Goal: Find specific page/section: Find specific page/section

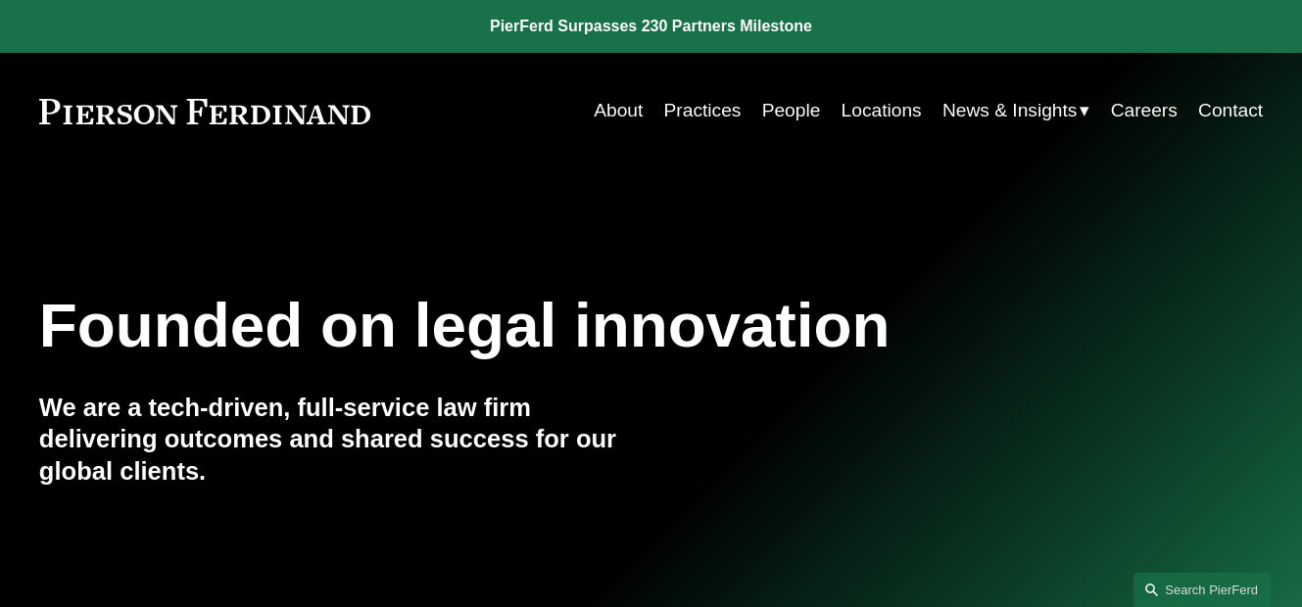
click at [797, 111] on link "People" at bounding box center [791, 110] width 59 height 37
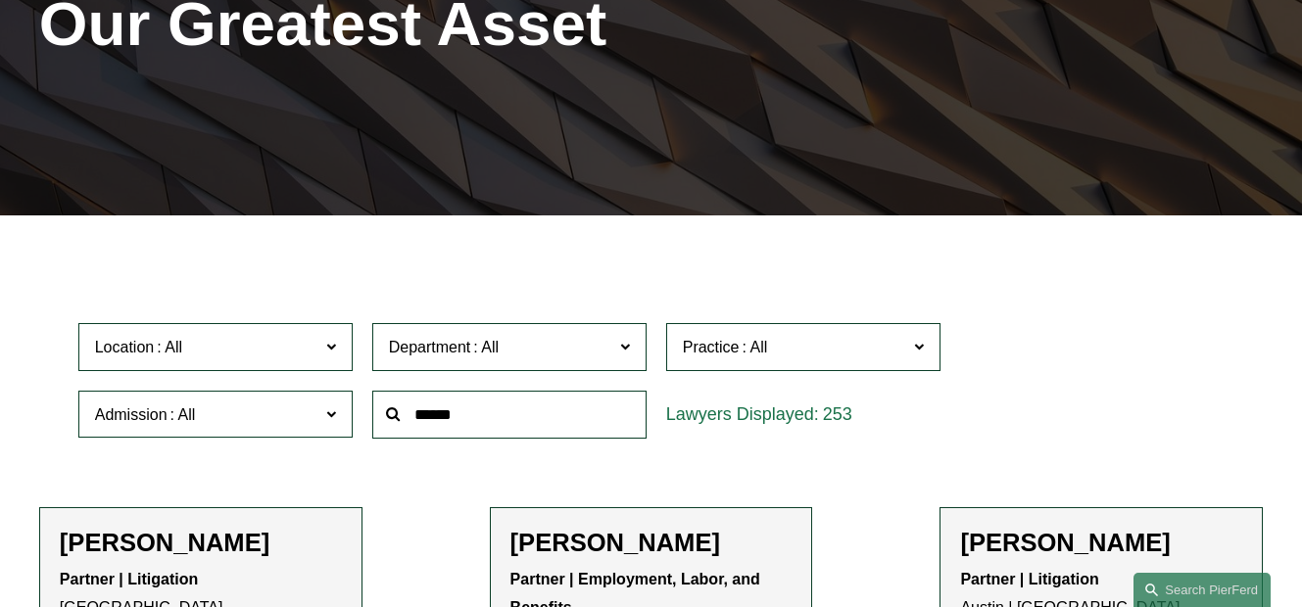
scroll to position [323, 0]
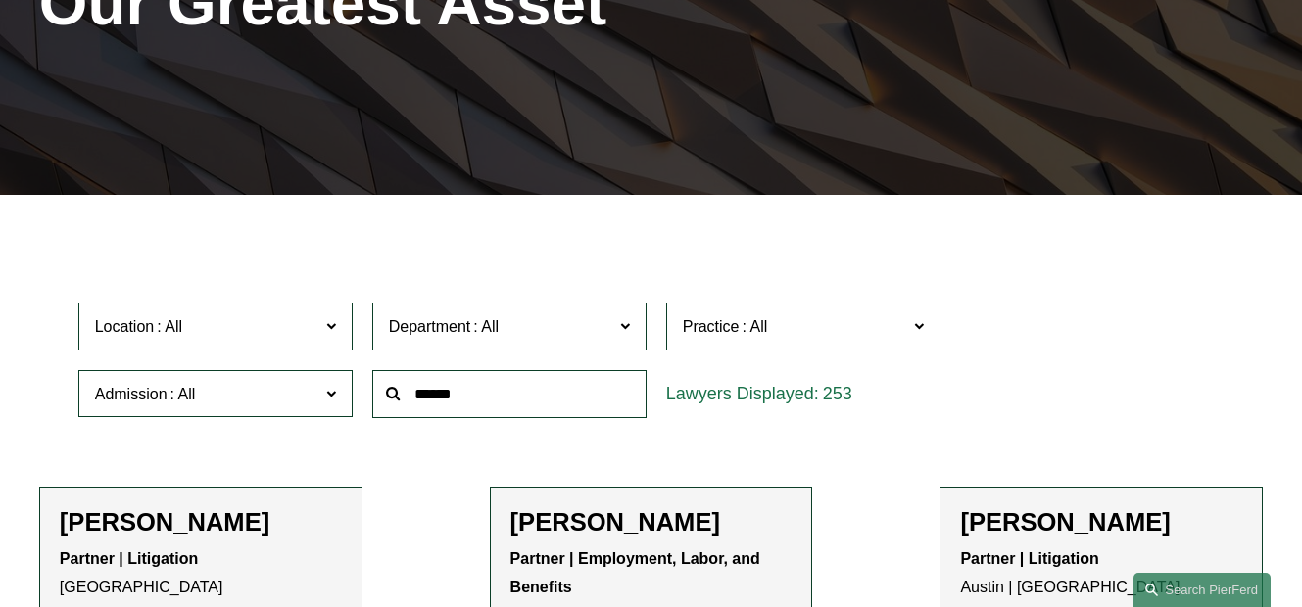
click at [452, 411] on input "text" at bounding box center [509, 394] width 274 height 48
type input "***"
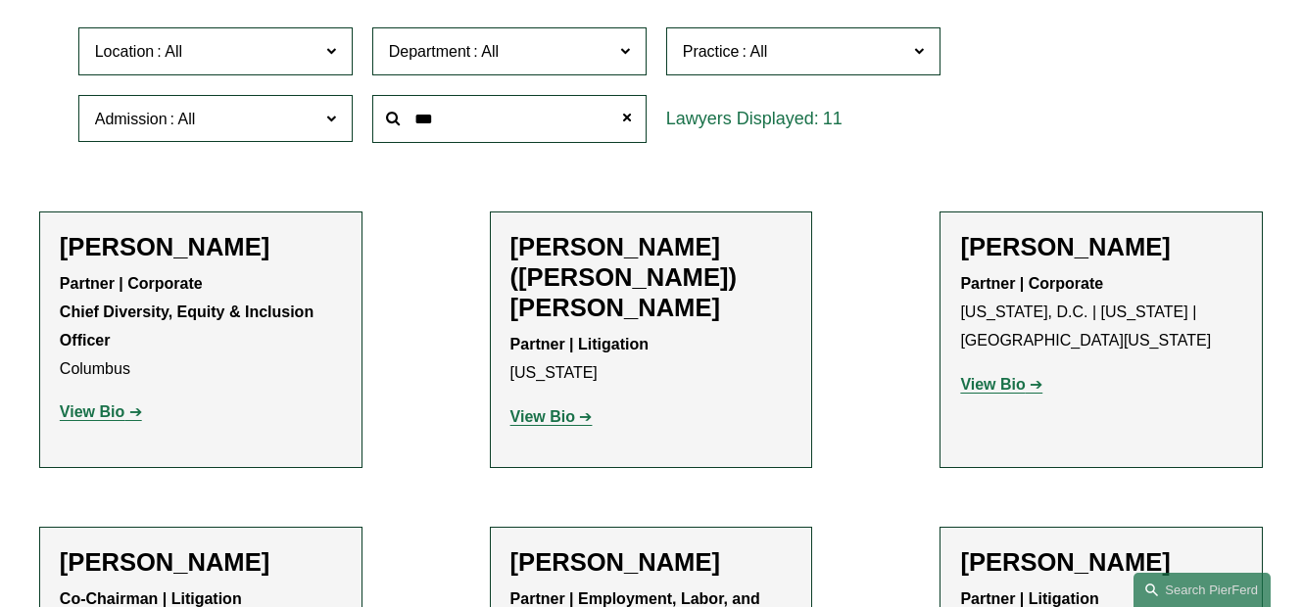
scroll to position [605, 0]
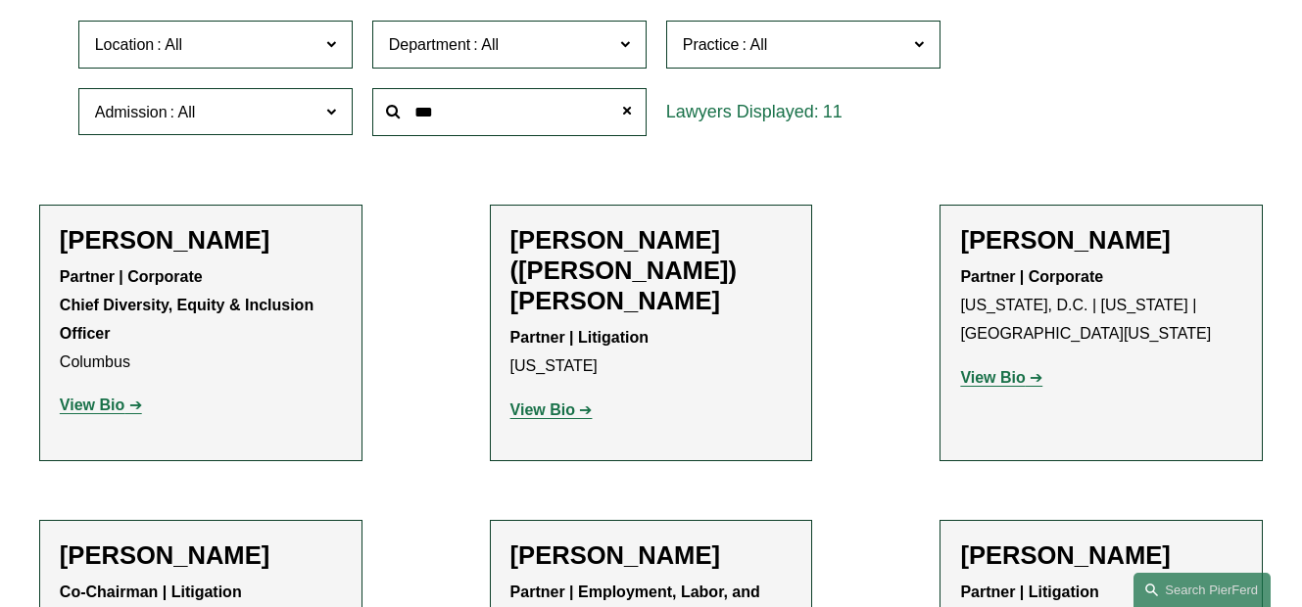
click at [993, 385] on strong "View Bio" at bounding box center [992, 377] width 65 height 17
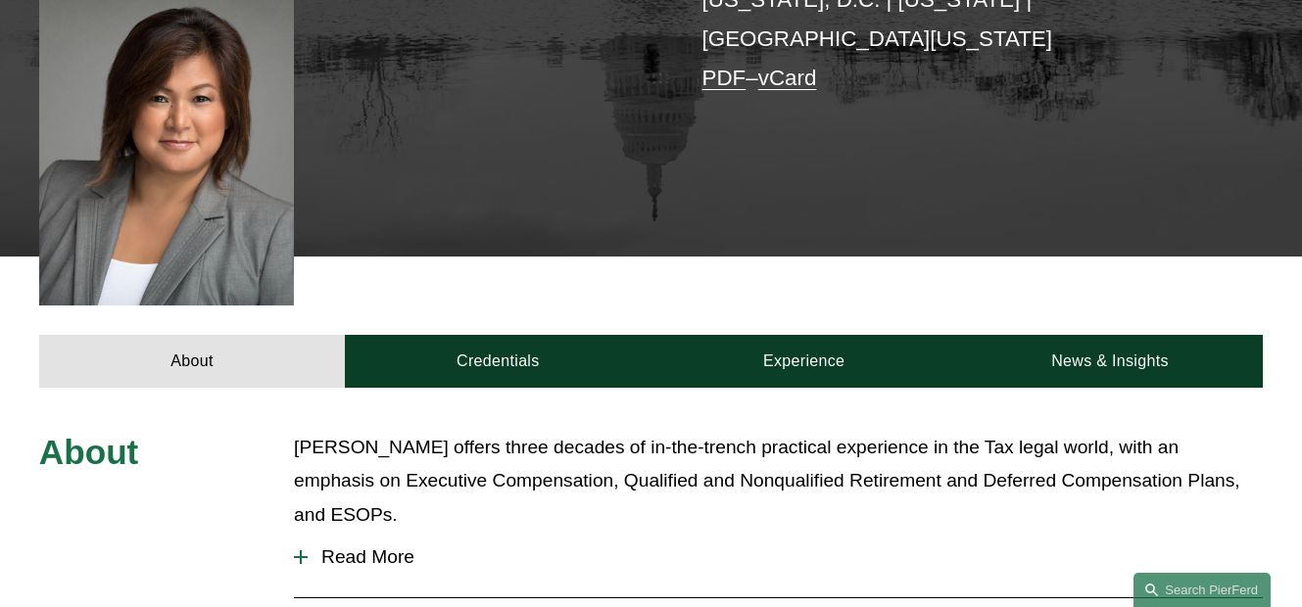
scroll to position [534, 0]
